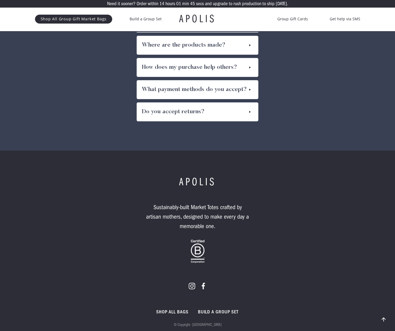
scroll to position [3020, 0]
click at [225, 309] on link "Build a GROUP set" at bounding box center [218, 312] width 40 height 7
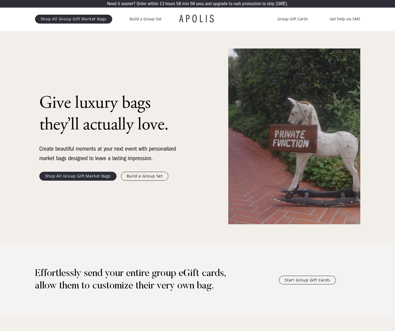
click at [142, 177] on link "Build a Group Set" at bounding box center [144, 176] width 47 height 9
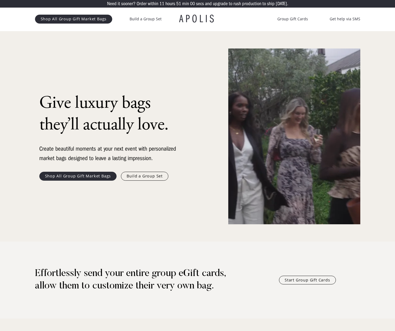
click at [134, 177] on link "Build a Group Set" at bounding box center [144, 176] width 47 height 9
